Goal: Information Seeking & Learning: Learn about a topic

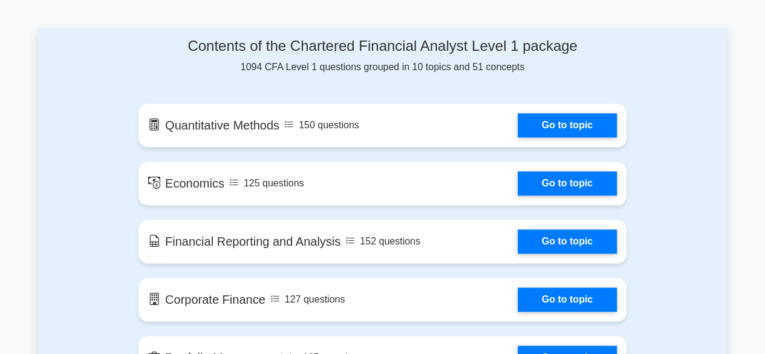
scroll to position [629, 0]
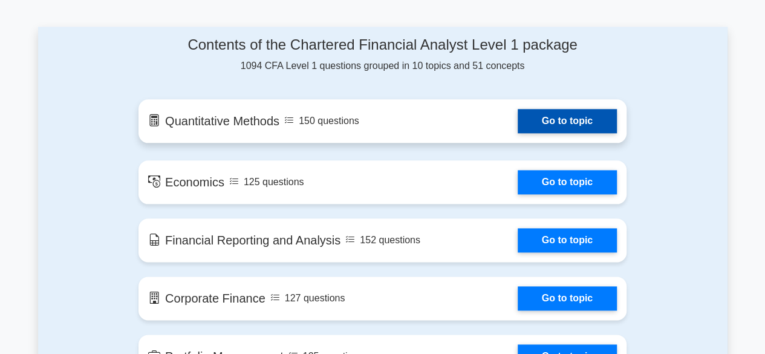
click at [570, 119] on link "Go to topic" at bounding box center [567, 121] width 99 height 24
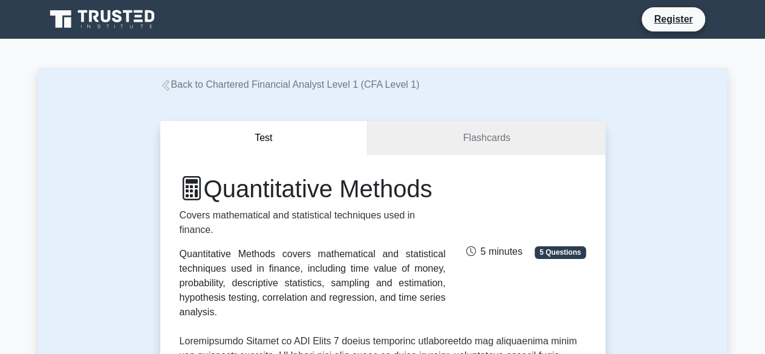
scroll to position [24, 0]
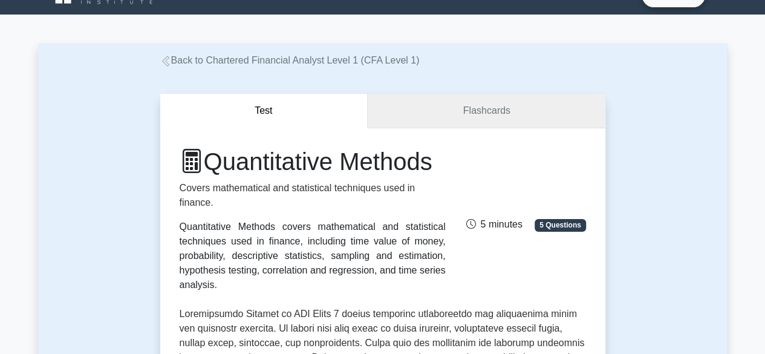
click at [483, 107] on link "Flashcards" at bounding box center [486, 111] width 237 height 34
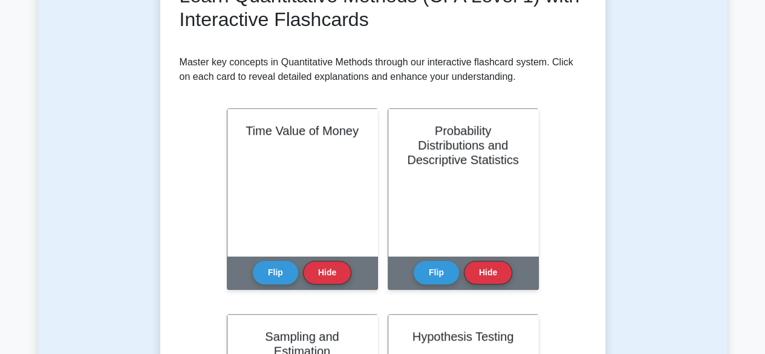
scroll to position [174, 0]
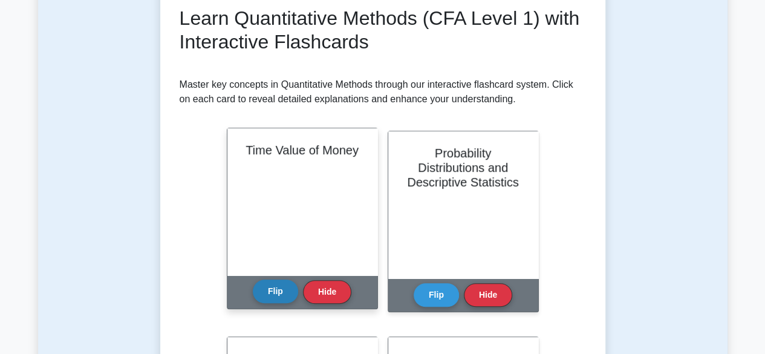
click at [278, 295] on button "Flip" at bounding box center [275, 291] width 45 height 24
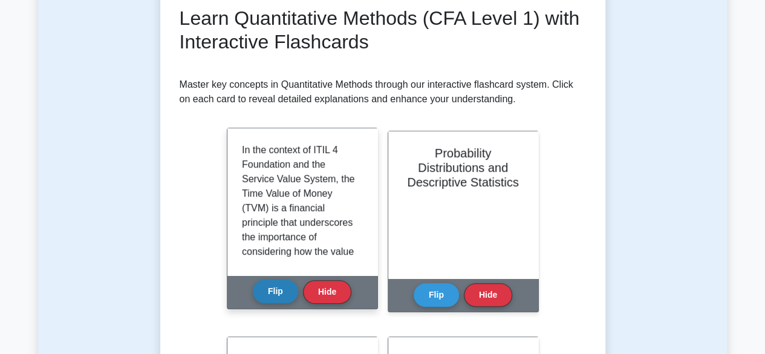
click at [278, 295] on button "Flip" at bounding box center [275, 291] width 45 height 24
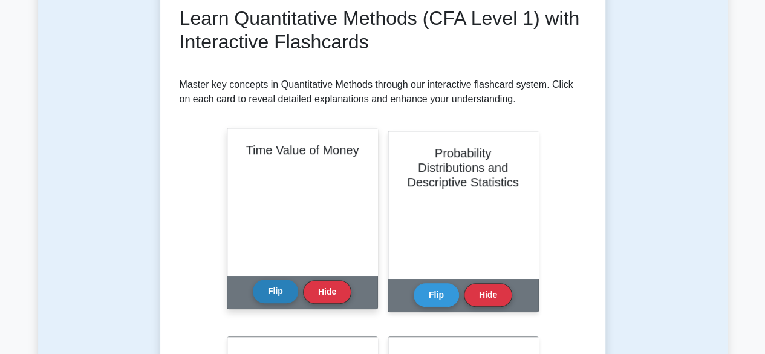
click at [278, 295] on button "Flip" at bounding box center [275, 291] width 45 height 24
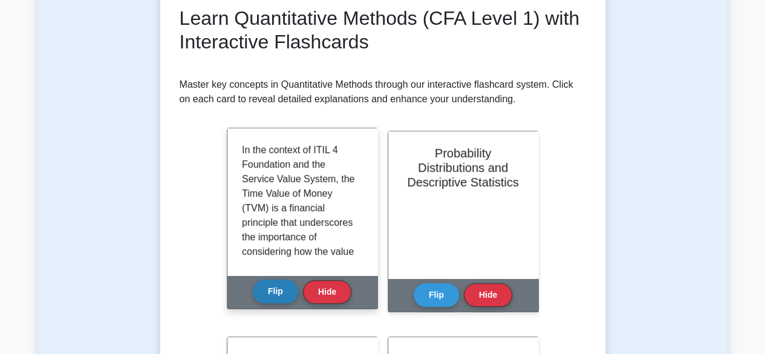
click at [278, 295] on button "Flip" at bounding box center [275, 291] width 45 height 24
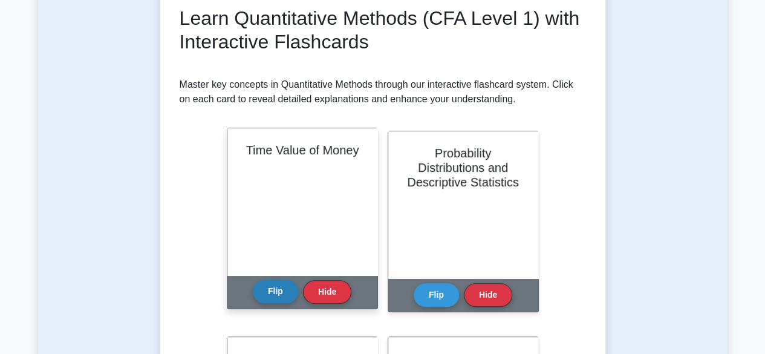
click at [278, 295] on button "Flip" at bounding box center [275, 291] width 45 height 24
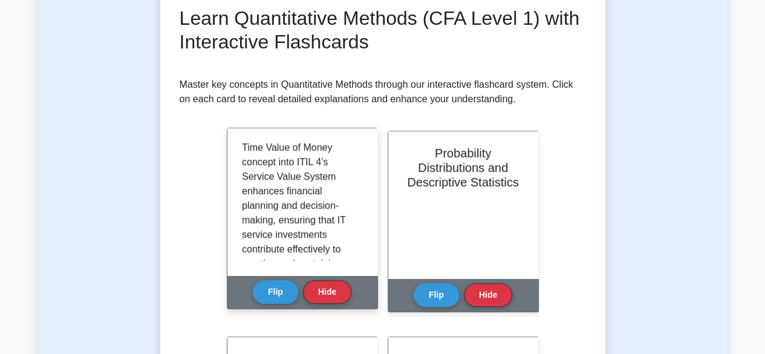
scroll to position [1250, 0]
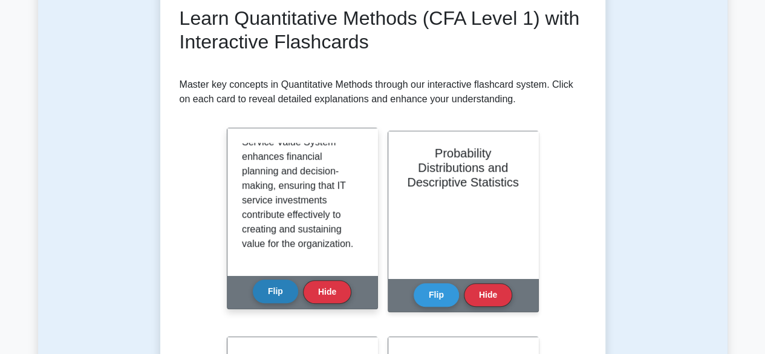
click at [279, 288] on button "Flip" at bounding box center [275, 291] width 45 height 24
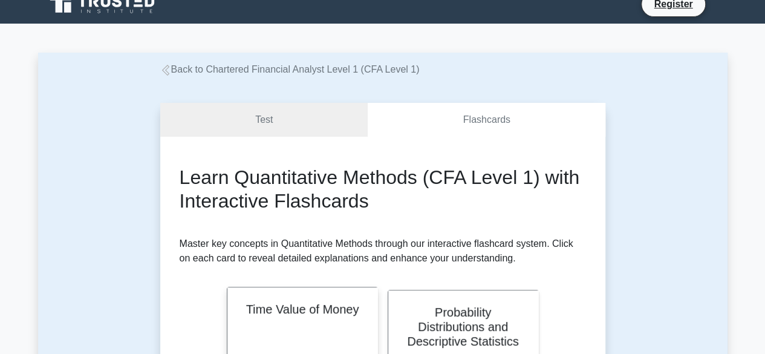
scroll to position [0, 0]
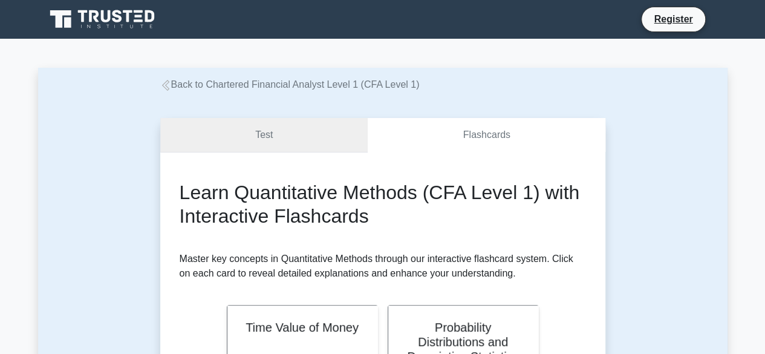
click at [260, 136] on link "Test" at bounding box center [264, 135] width 208 height 34
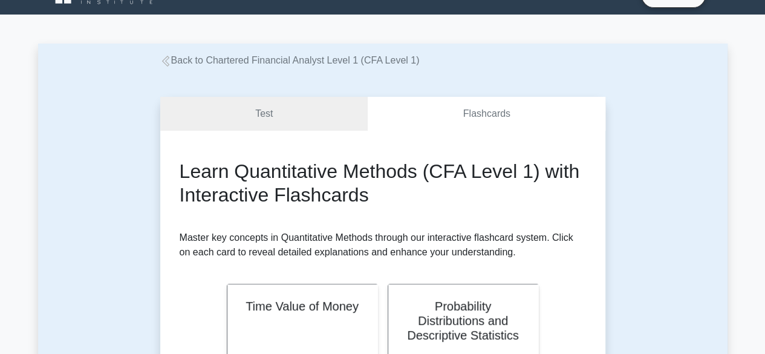
scroll to position [73, 0]
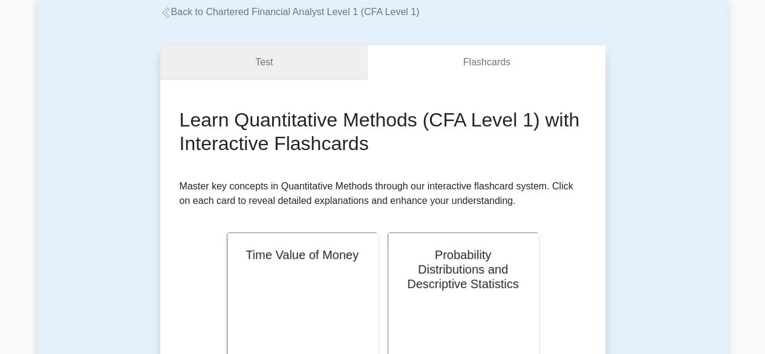
click at [267, 60] on link "Test" at bounding box center [264, 62] width 208 height 34
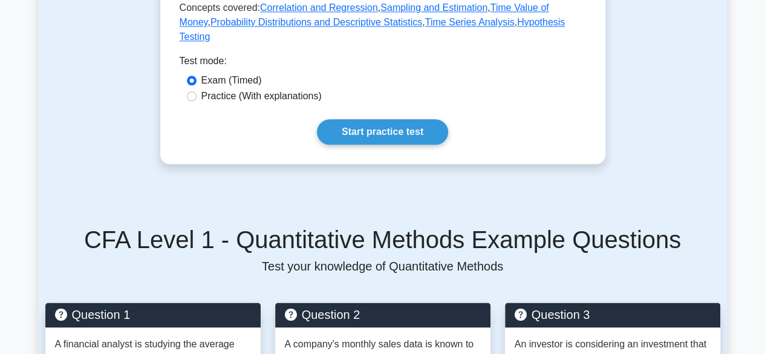
scroll to position [706, 0]
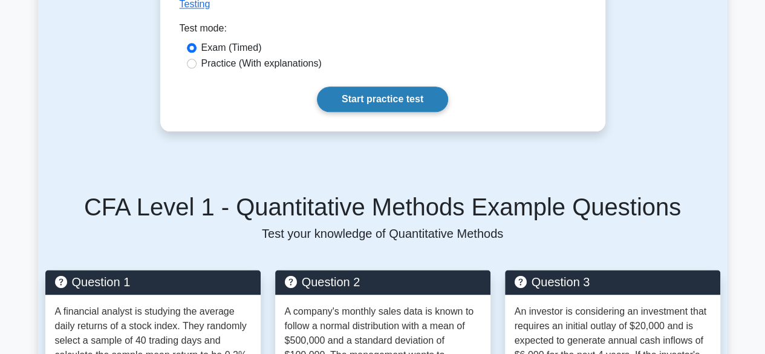
click at [383, 100] on link "Start practice test" at bounding box center [382, 98] width 131 height 25
click at [391, 100] on link "Start practice test" at bounding box center [382, 98] width 131 height 25
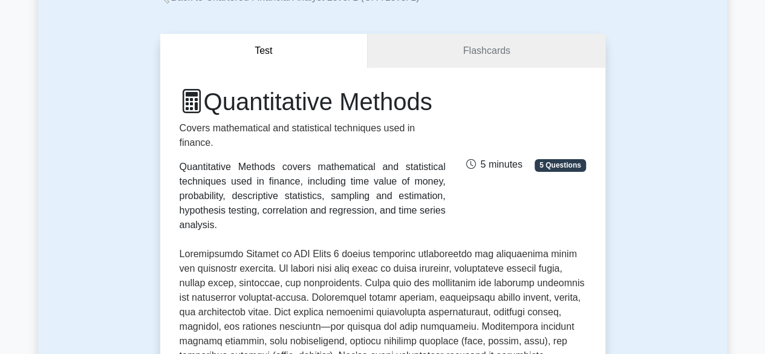
scroll to position [0, 0]
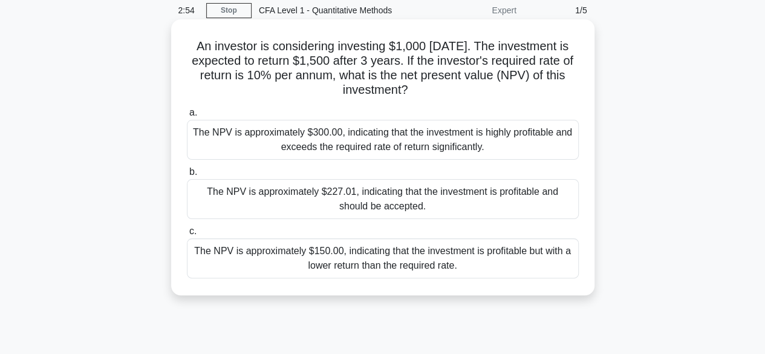
scroll to position [24, 0]
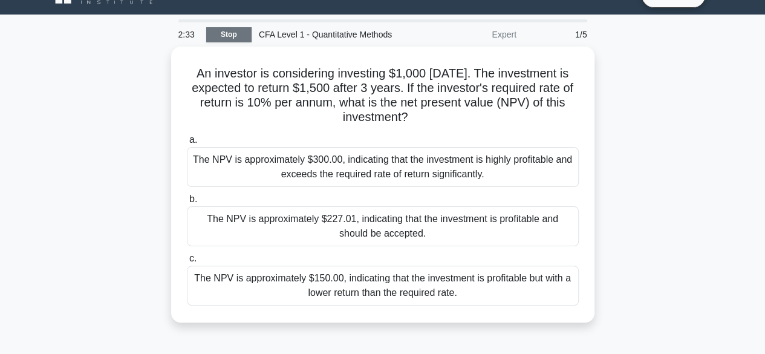
click at [229, 34] on link "Stop" at bounding box center [228, 34] width 45 height 15
click at [503, 34] on div "Expert" at bounding box center [471, 34] width 106 height 24
click at [579, 37] on div "1/5" at bounding box center [559, 34] width 71 height 24
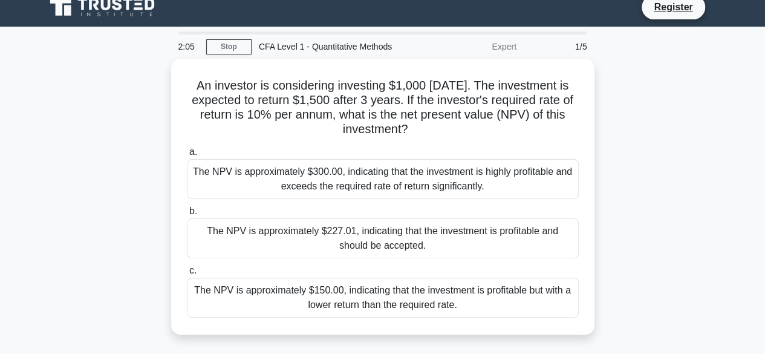
scroll to position [0, 0]
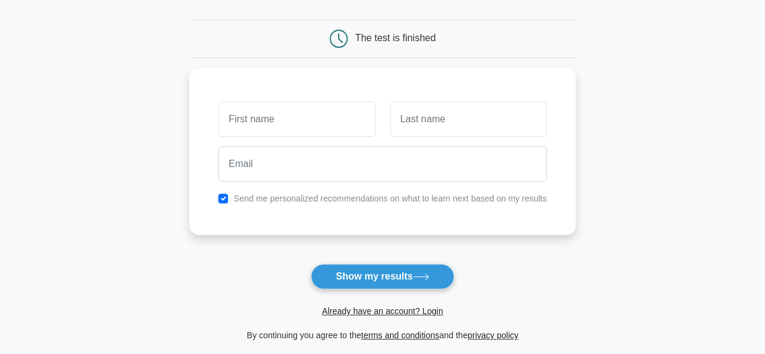
scroll to position [99, 0]
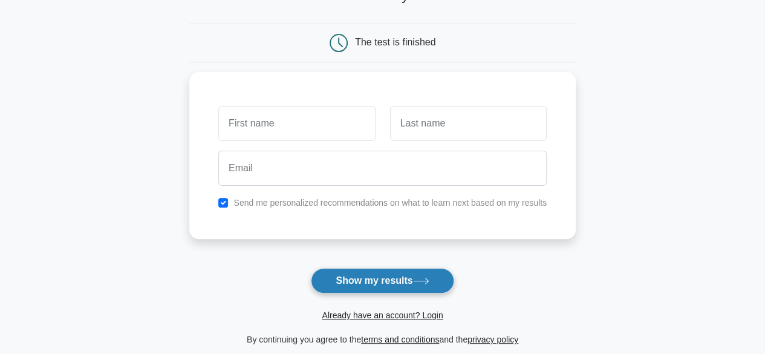
click at [392, 279] on button "Show my results" at bounding box center [382, 280] width 143 height 25
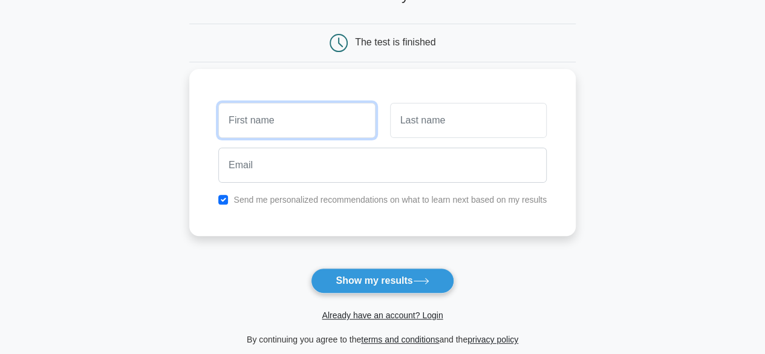
click at [281, 125] on input "text" at bounding box center [296, 120] width 157 height 35
type input "dilip"
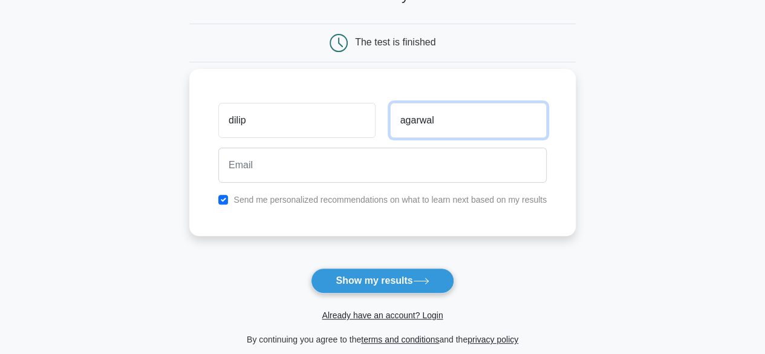
type input "agarwal"
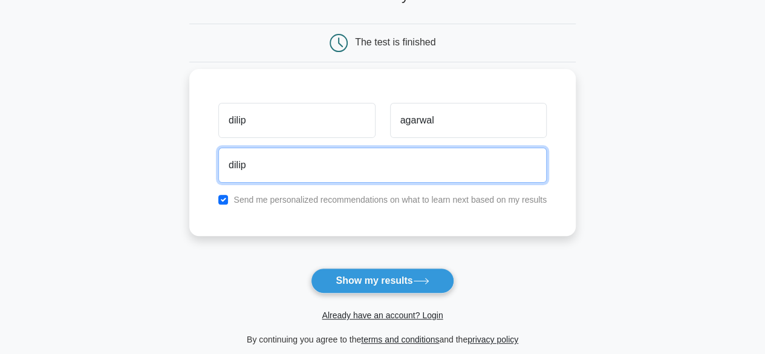
type input "dilip@konceptambience.com"
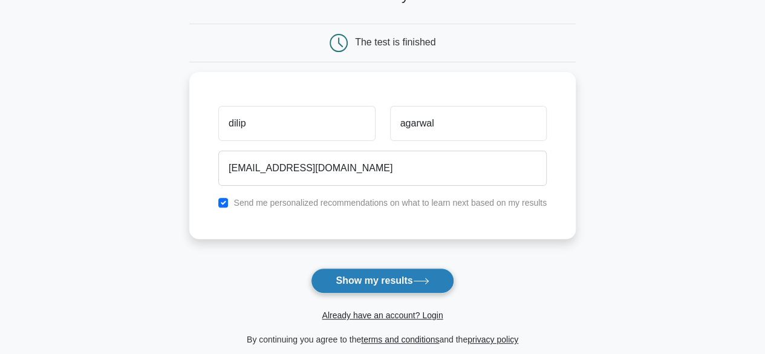
click at [377, 280] on button "Show my results" at bounding box center [382, 280] width 143 height 25
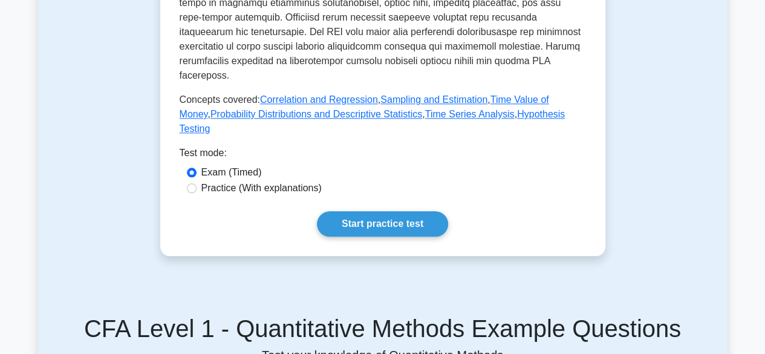
scroll to position [619, 0]
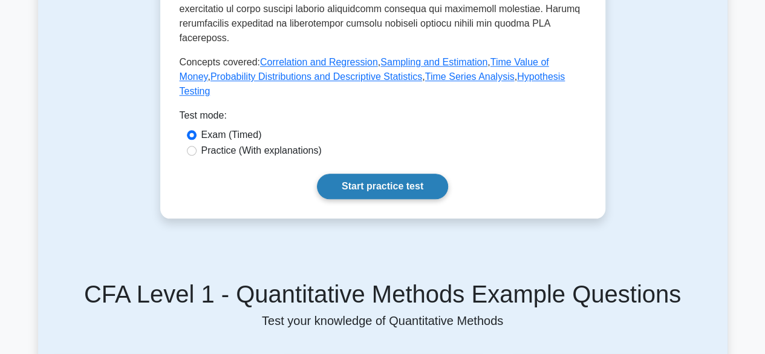
click at [418, 192] on link "Start practice test" at bounding box center [382, 186] width 131 height 25
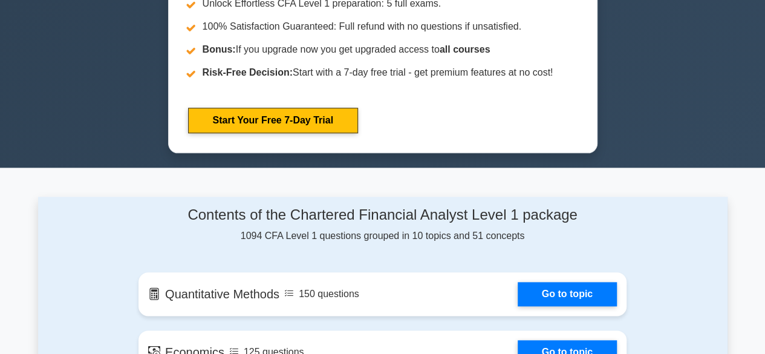
scroll to position [619, 0]
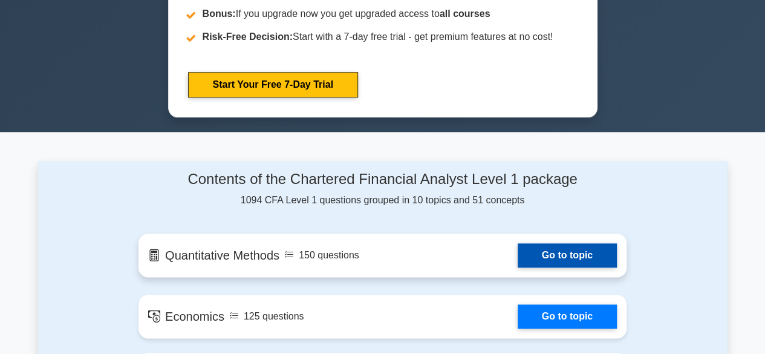
click at [571, 255] on link "Go to topic" at bounding box center [567, 255] width 99 height 24
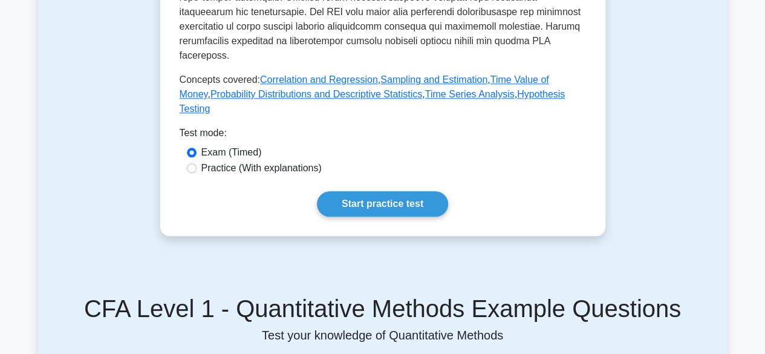
scroll to position [619, 0]
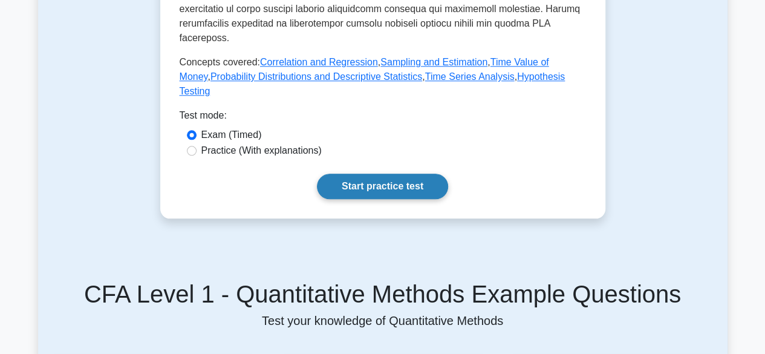
click at [405, 183] on link "Start practice test" at bounding box center [382, 186] width 131 height 25
